Goal: Information Seeking & Learning: Learn about a topic

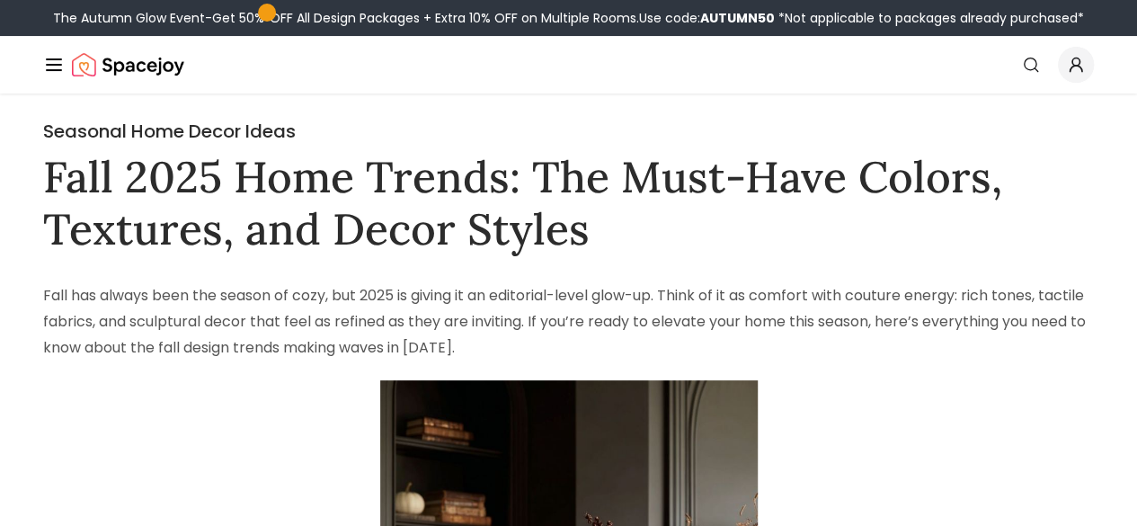
drag, startPoint x: 0, startPoint y: 0, endPoint x: 901, endPoint y: 271, distance: 940.8
drag, startPoint x: 901, startPoint y: 271, endPoint x: 727, endPoint y: 244, distance: 176.5
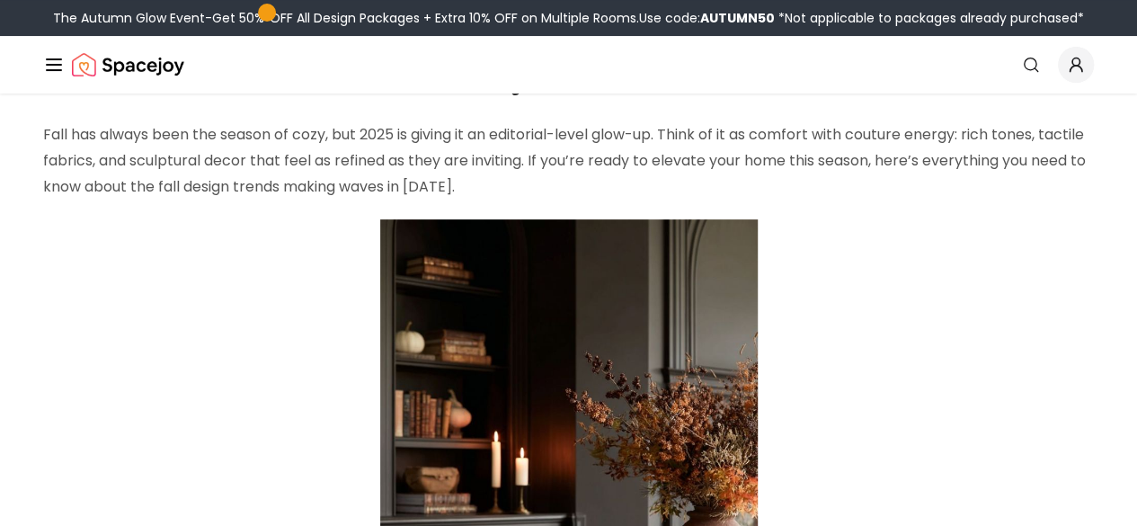
scroll to position [63, 0]
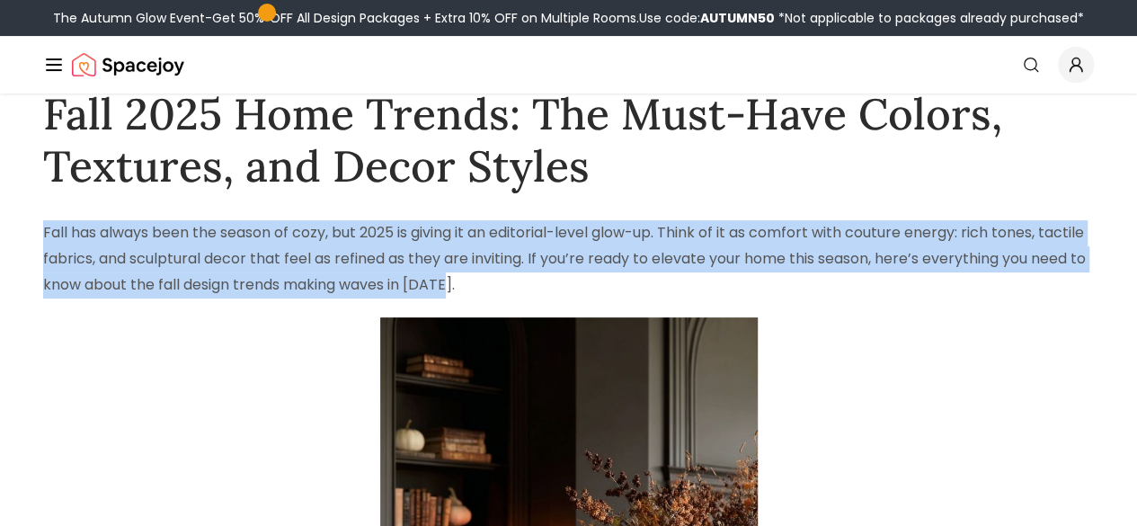
drag, startPoint x: 36, startPoint y: 281, endPoint x: 667, endPoint y: 373, distance: 638.0
copy p "Fall has always been the season of cozy, but 2025 is giving it an editorial-lev…"
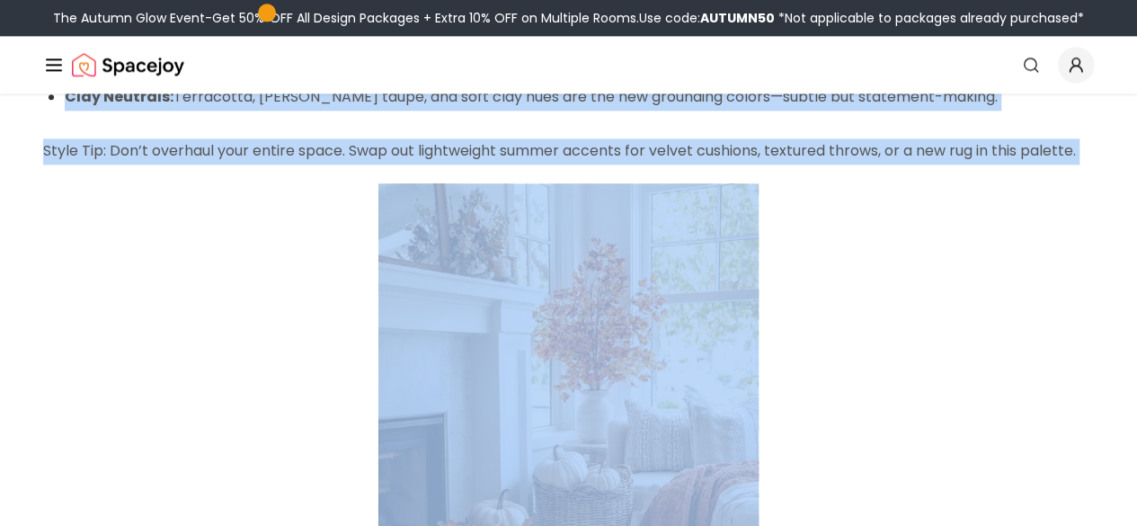
scroll to position [1168, 0]
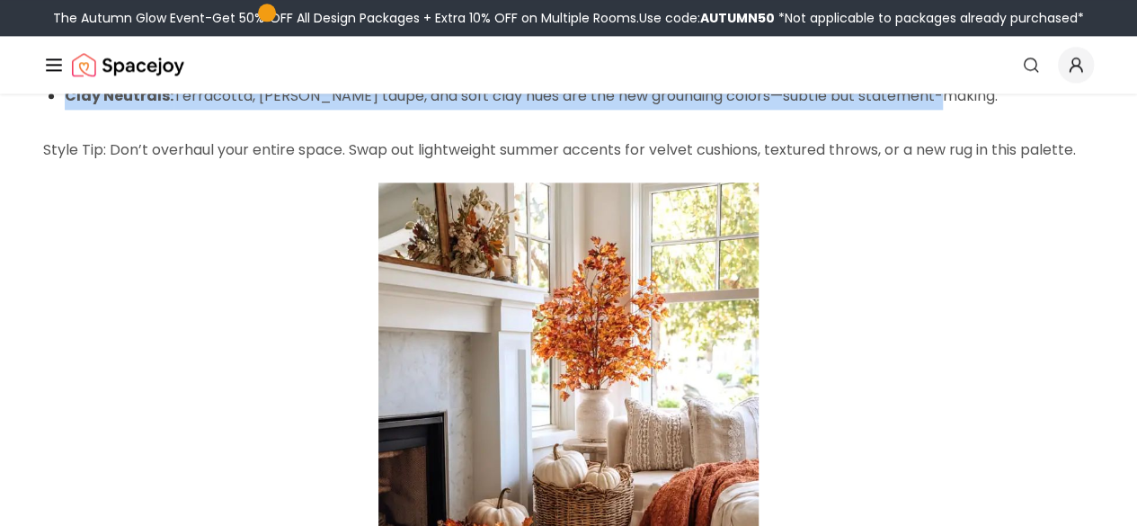
drag, startPoint x: 38, startPoint y: 369, endPoint x: 367, endPoint y: 326, distance: 331.8
copy div "Forget predictable burnt oranges and browns—this year’s fall palette is surpris…"
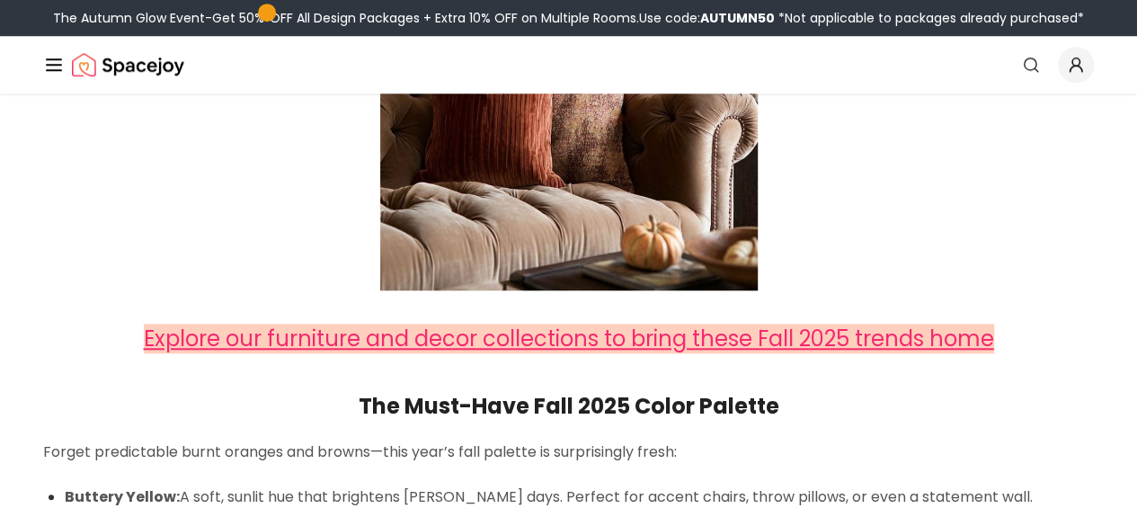
scroll to position [694, 0]
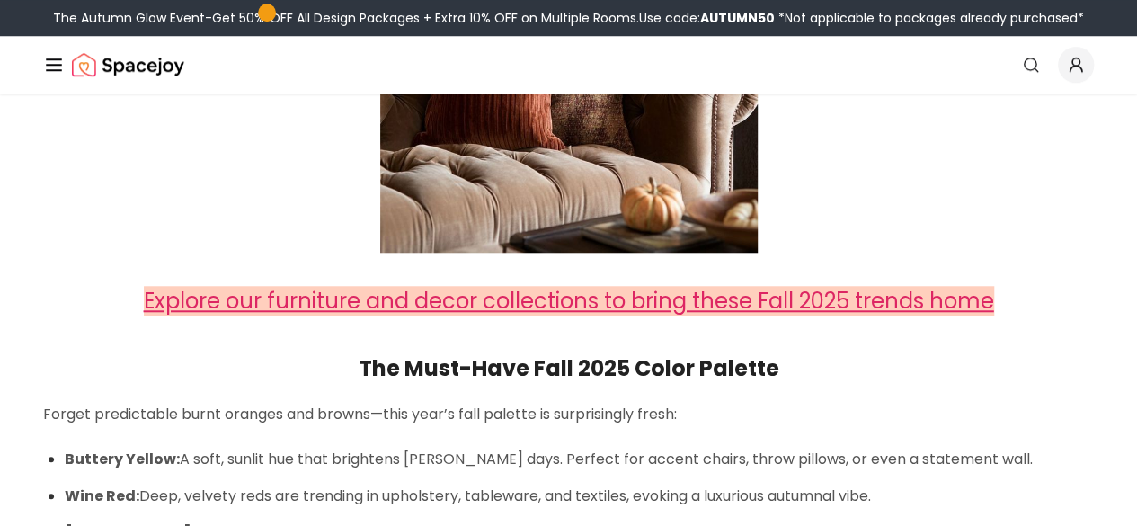
click at [364, 316] on span "Explore our furniture and decor collections to bring these Fall 2025 trends home" at bounding box center [569, 301] width 851 height 30
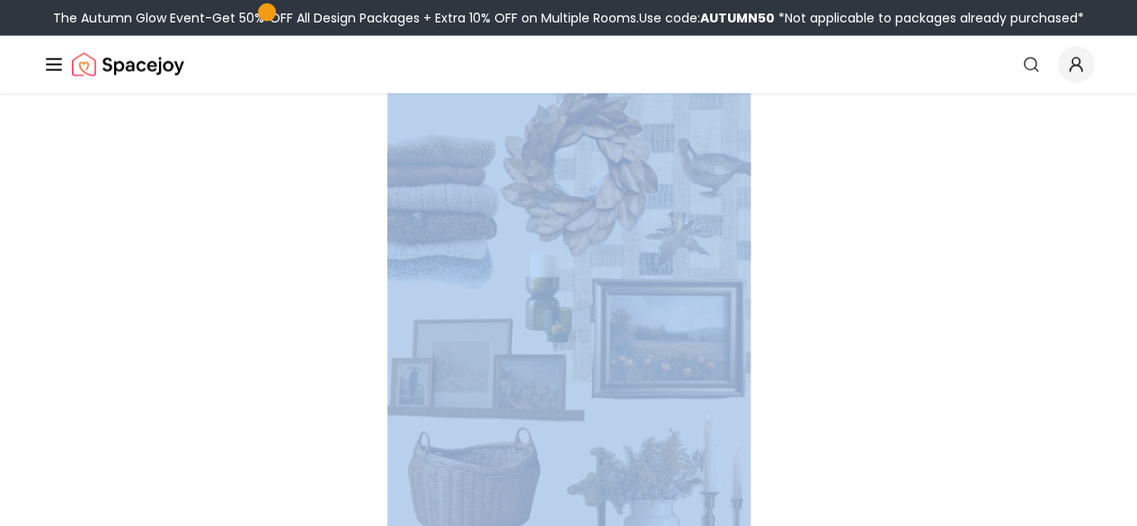
scroll to position [2129, 0]
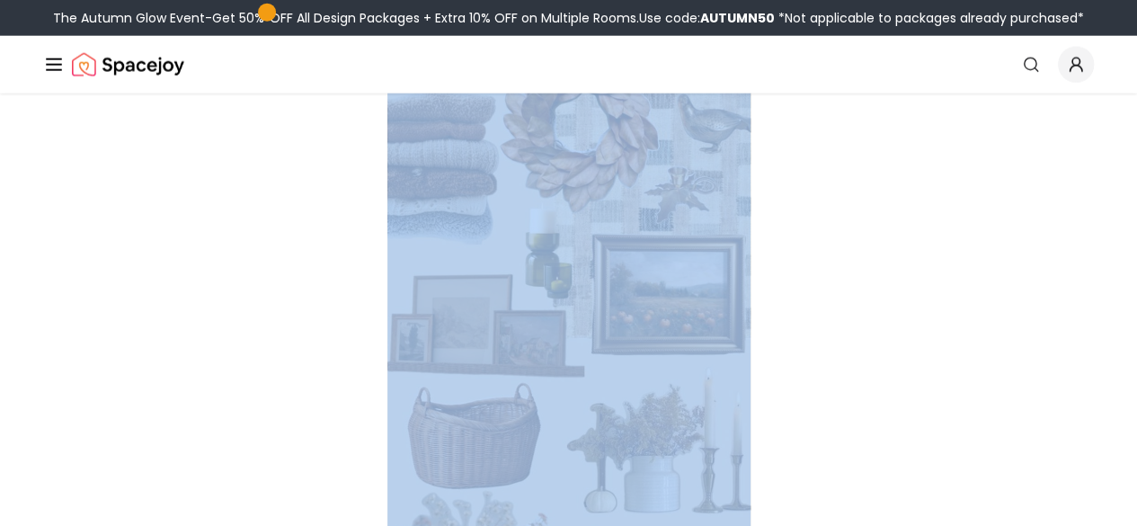
drag, startPoint x: 58, startPoint y: 272, endPoint x: 254, endPoint y: 359, distance: 214.2
click at [254, 359] on div "Fall has always been the season of cozy, but 2025 is giving it an editorial-lev…" at bounding box center [568, 471] width 1051 height 4635
copy div "his fall, it’s all about tactility—interiors that feel as good as they look: Ve…"
click at [106, 434] on p at bounding box center [568, 361] width 1051 height 646
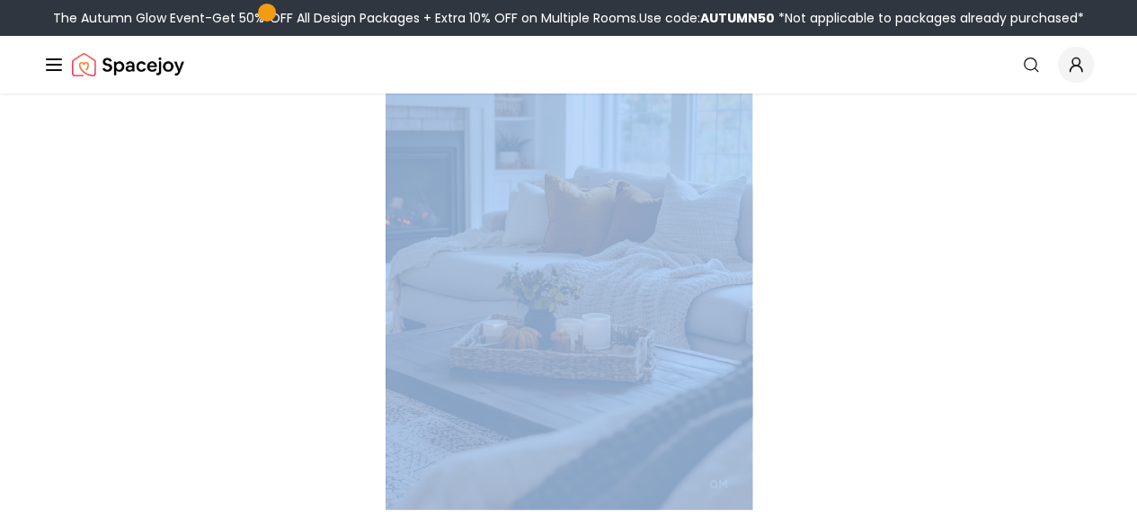
scroll to position [3198, 0]
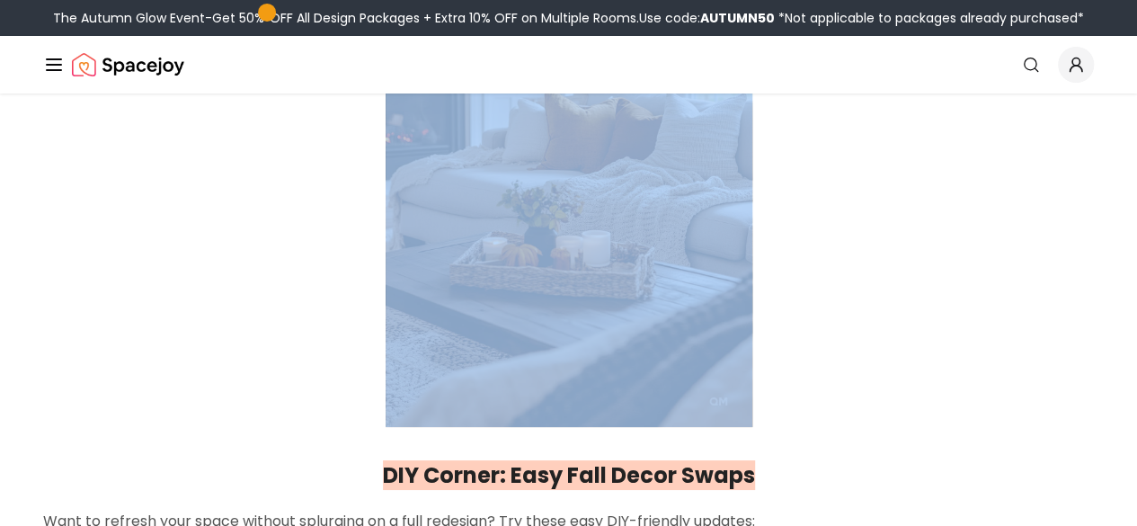
drag, startPoint x: 34, startPoint y: 339, endPoint x: 383, endPoint y: 300, distance: 351.0
click at [383, 300] on div "Seasonal Home Decor Ideas Fall 2025 Home Trends: The Must-Have Colors, Textures…" at bounding box center [568, 196] width 1137 height 6601
copy ol "Rustic Minimalism: Stripped-back farmhouse style meets clean lines and neutral …"
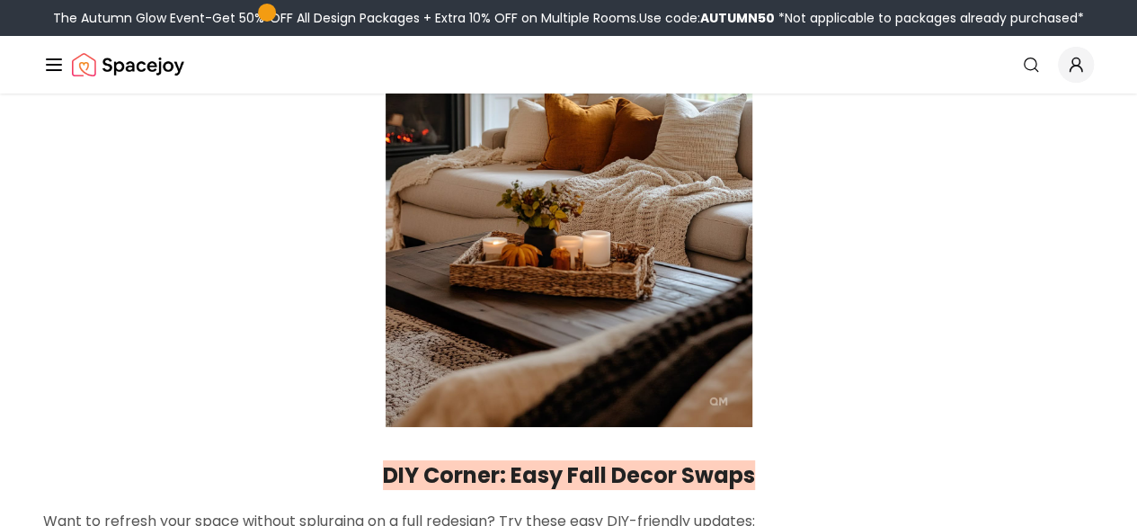
click at [99, 392] on p at bounding box center [568, 152] width 1051 height 550
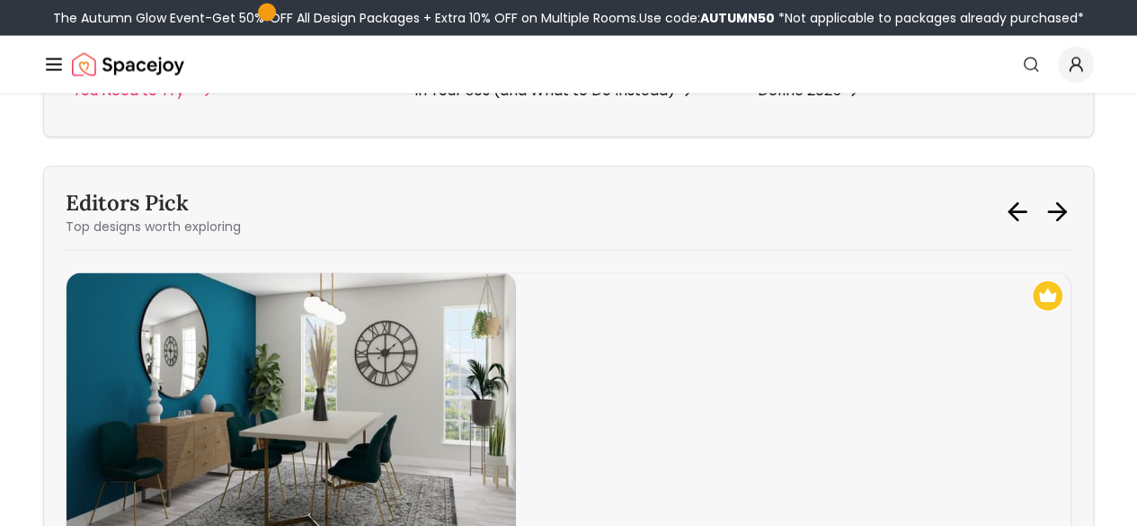
scroll to position [5280, 0]
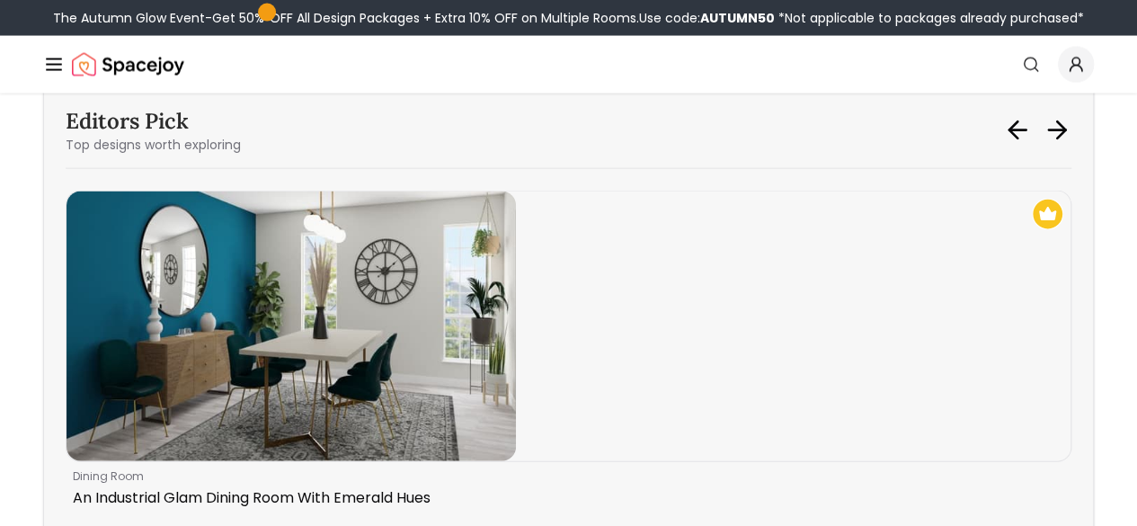
drag, startPoint x: 55, startPoint y: 272, endPoint x: 590, endPoint y: 224, distance: 537.1
copy div ": What colors are trending for fall 2025 home decor? This season, buttery yello…"
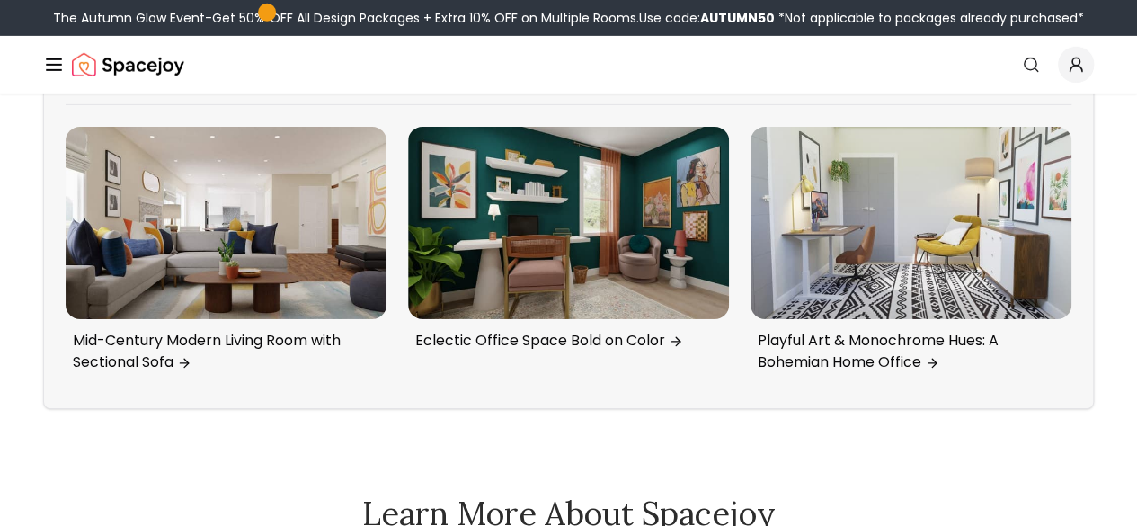
scroll to position [6287, 0]
